Goal: Transaction & Acquisition: Purchase product/service

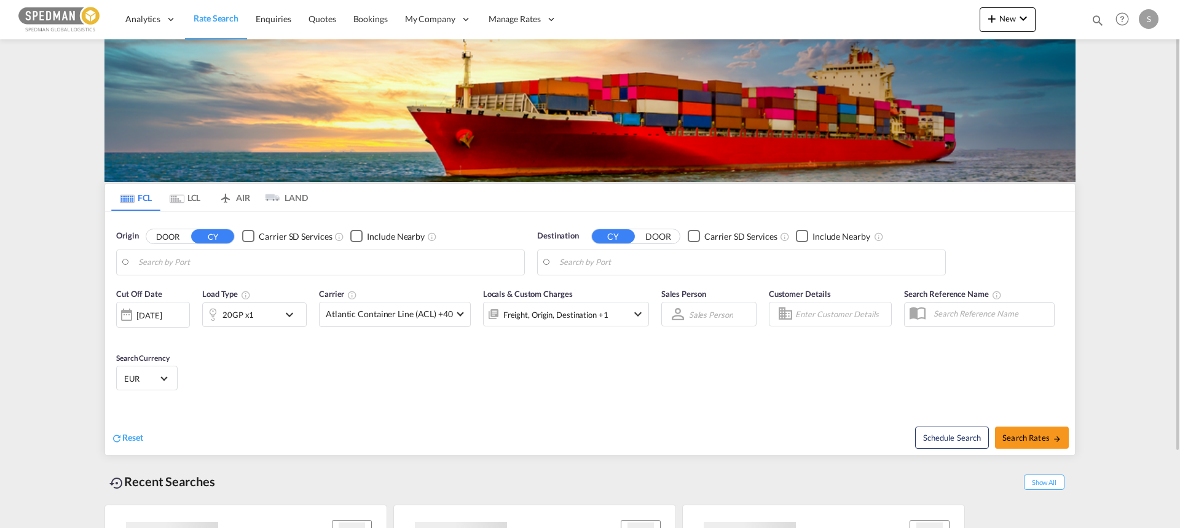
type input "[GEOGRAPHIC_DATA], [GEOGRAPHIC_DATA]"
type input "Jeddah, SAJED"
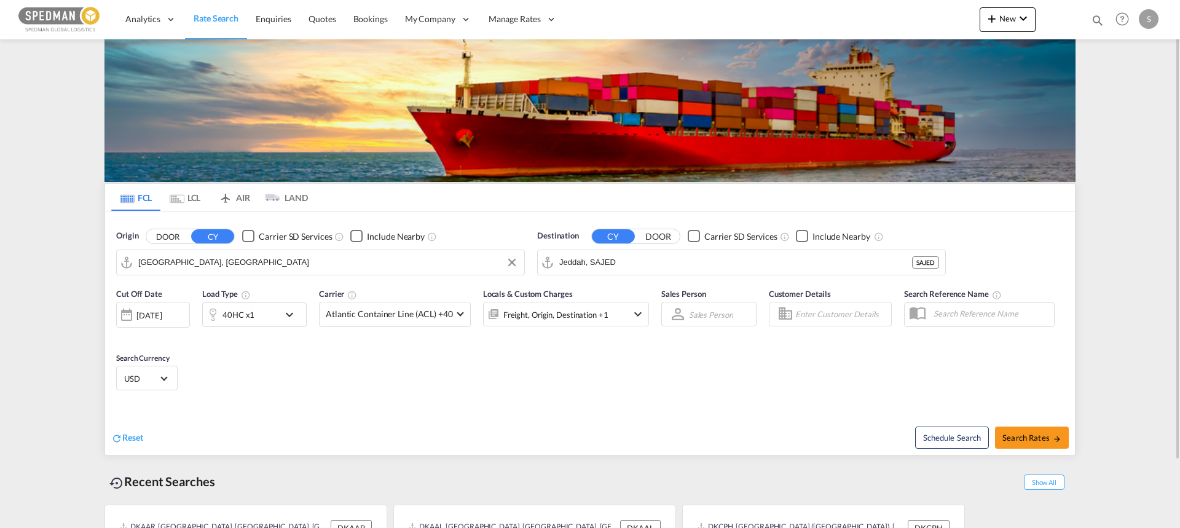
click at [192, 268] on input "[GEOGRAPHIC_DATA], [GEOGRAPHIC_DATA]" at bounding box center [328, 262] width 380 height 18
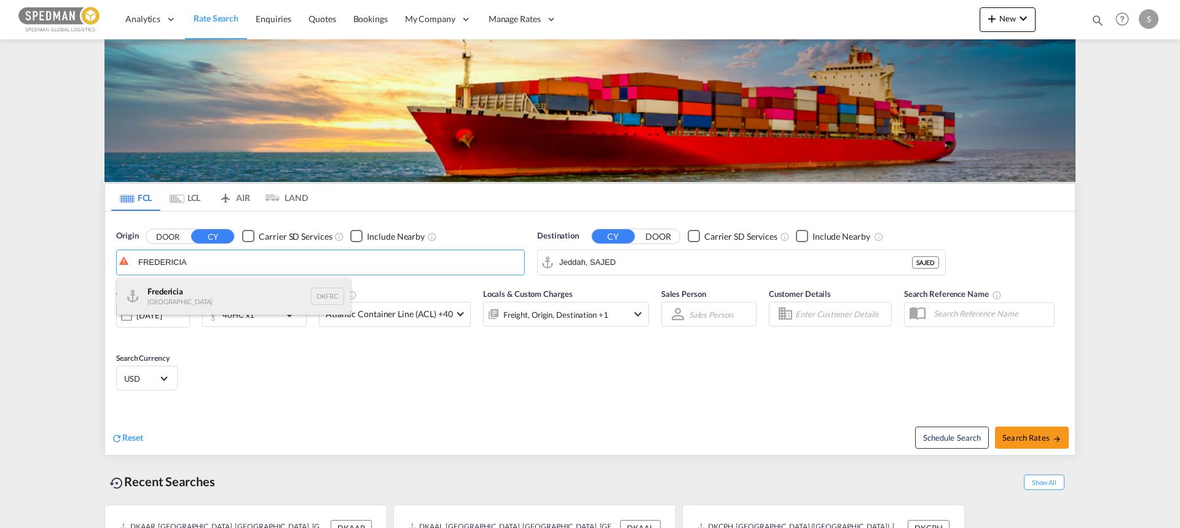
click at [162, 296] on div "Fredericia [GEOGRAPHIC_DATA] DKFRC" at bounding box center [234, 296] width 234 height 37
type input "[GEOGRAPHIC_DATA], DKFRC"
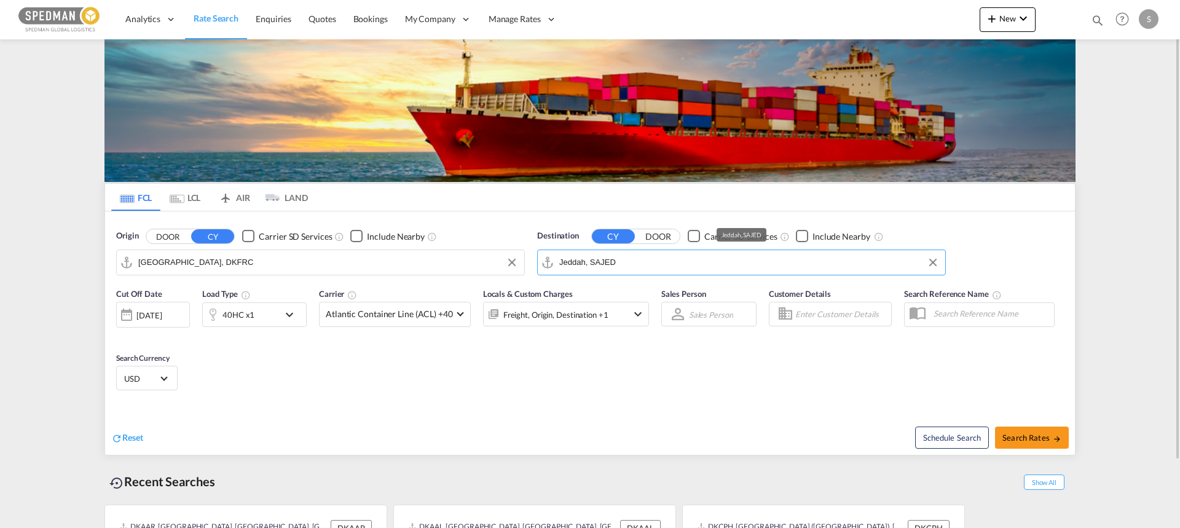
click at [674, 264] on input "Jeddah, SAJED" at bounding box center [750, 262] width 380 height 18
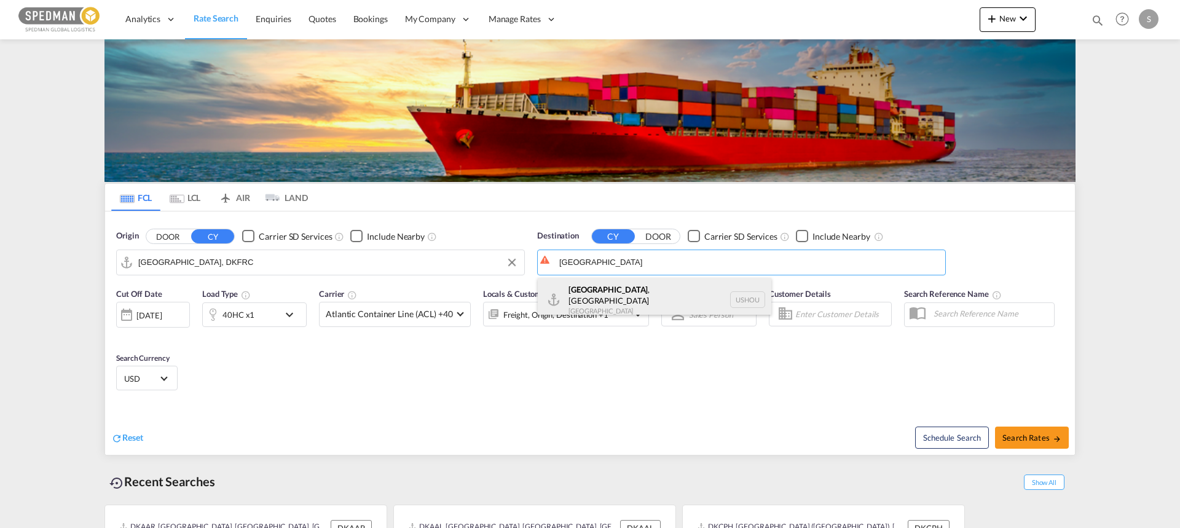
click at [604, 296] on div "[GEOGRAPHIC_DATA] , [GEOGRAPHIC_DATA] [GEOGRAPHIC_DATA] USHOU" at bounding box center [655, 300] width 234 height 44
type input "[GEOGRAPHIC_DATA], [GEOGRAPHIC_DATA], USHOU"
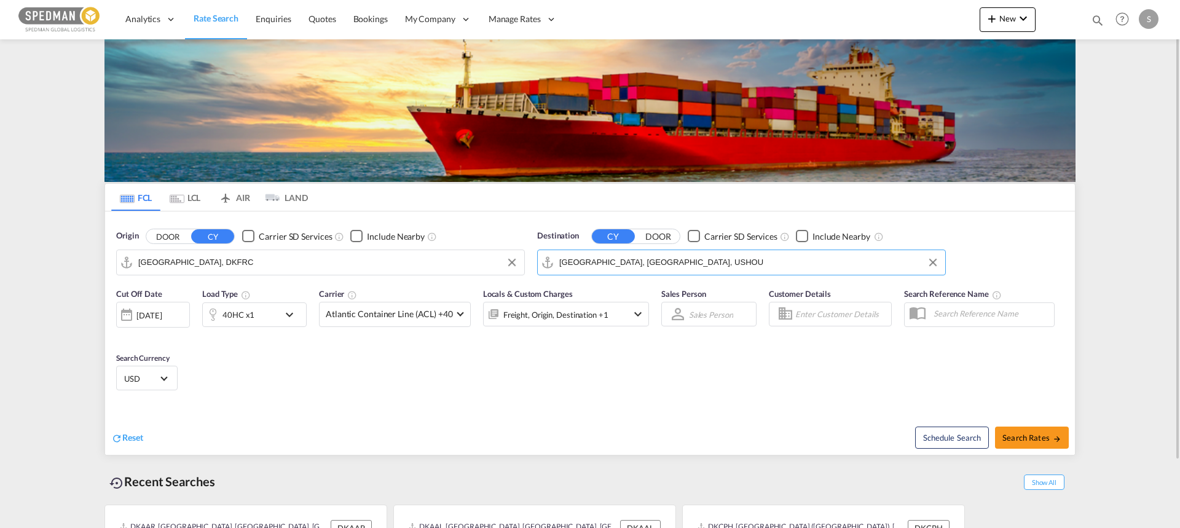
click at [266, 317] on div "40HC x1" at bounding box center [241, 315] width 76 height 25
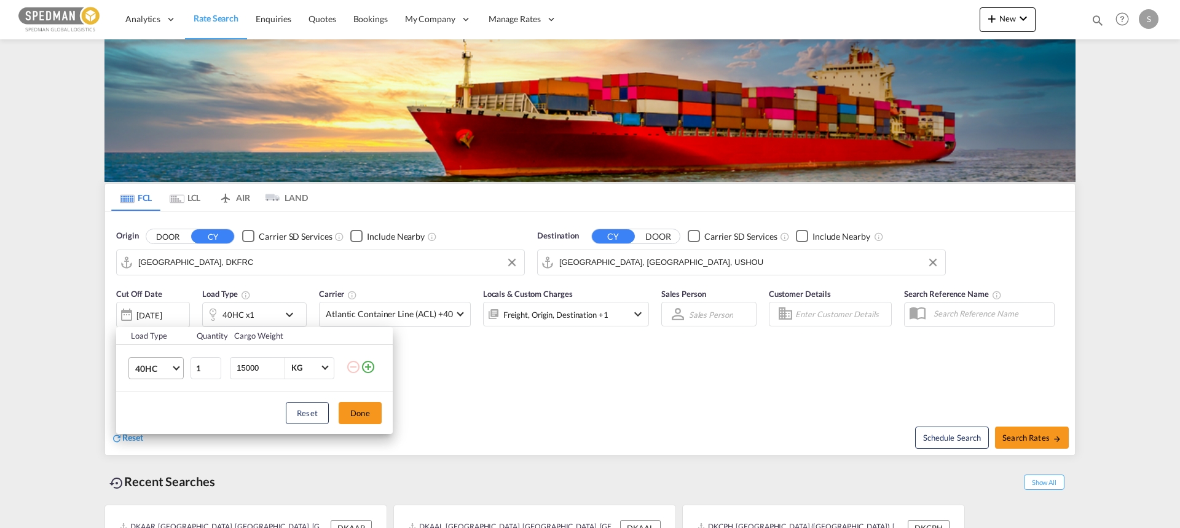
click at [162, 362] on md-select-value "40HC" at bounding box center [158, 368] width 49 height 21
click at [141, 314] on div "20GP" at bounding box center [146, 309] width 22 height 12
click at [366, 408] on button "Done" at bounding box center [360, 413] width 43 height 22
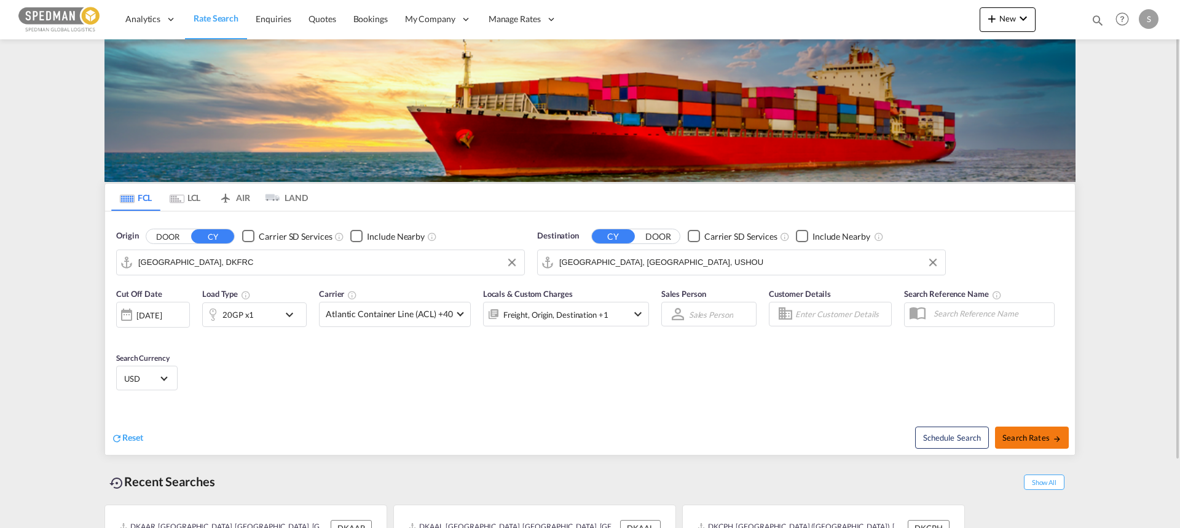
click at [1040, 435] on span "Search Rates" at bounding box center [1032, 438] width 59 height 10
type input "DKFRC to USHOU / [DATE]"
